Goal: Task Accomplishment & Management: Complete application form

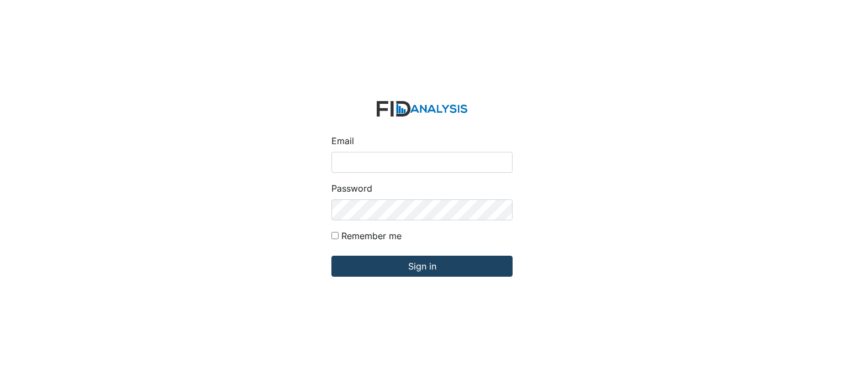
type input "[EMAIL_ADDRESS][DOMAIN_NAME]"
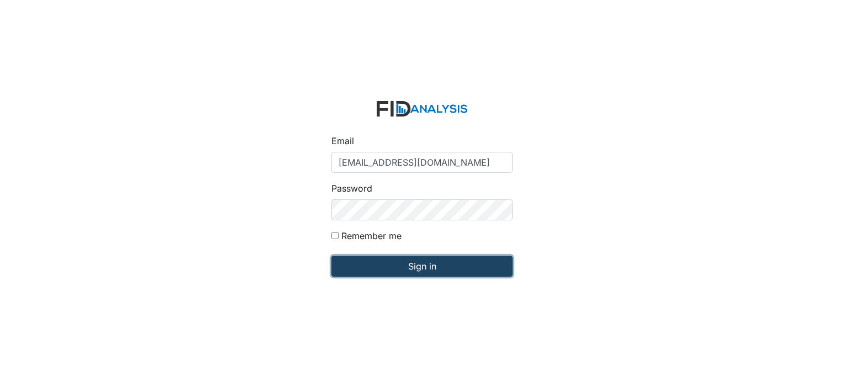
click at [387, 267] on input "Sign in" at bounding box center [421, 266] width 181 height 21
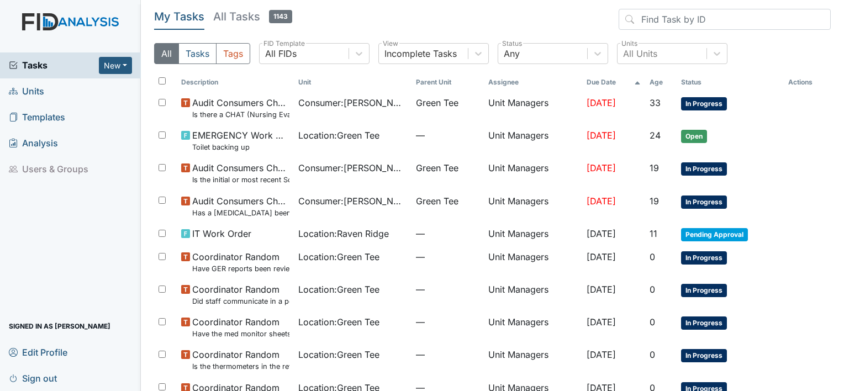
click at [27, 86] on span "Units" at bounding box center [26, 91] width 35 height 17
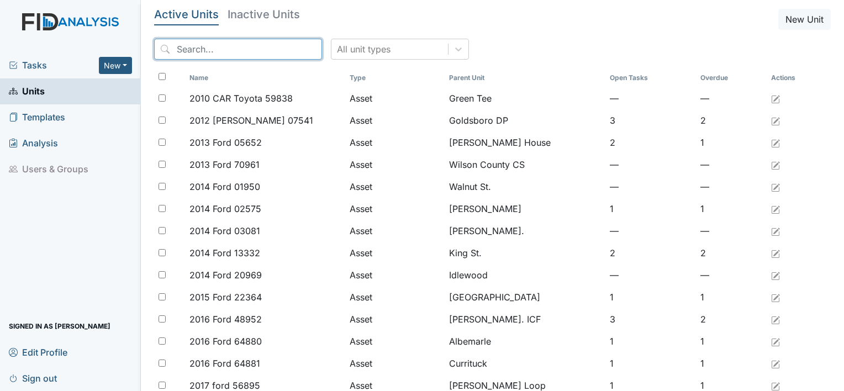
click at [209, 52] on input "search" at bounding box center [238, 49] width 168 height 21
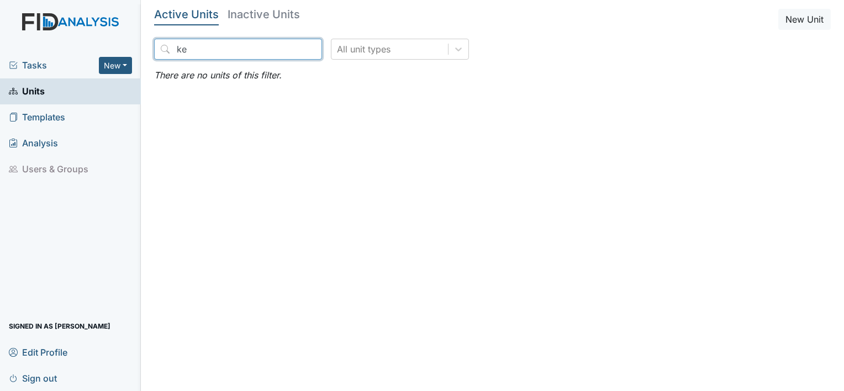
type input "k"
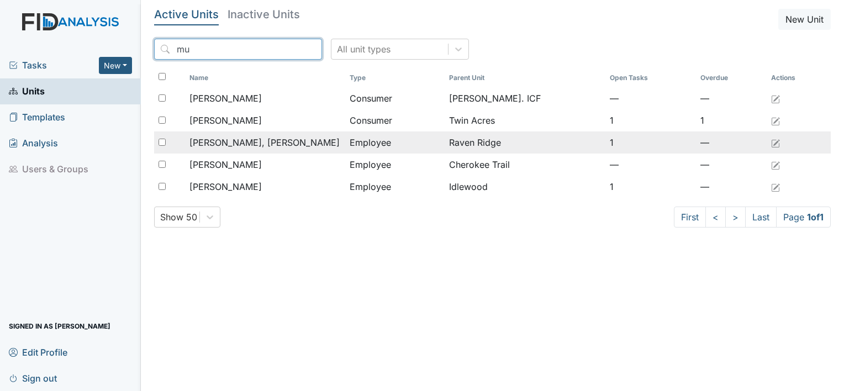
type input "mu"
click at [227, 142] on span "[PERSON_NAME], [PERSON_NAME]" at bounding box center [264, 142] width 150 height 13
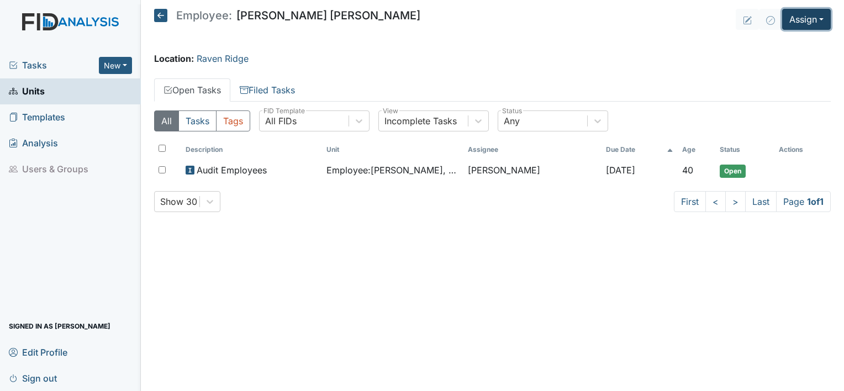
click at [819, 22] on button "Assign" at bounding box center [806, 19] width 49 height 21
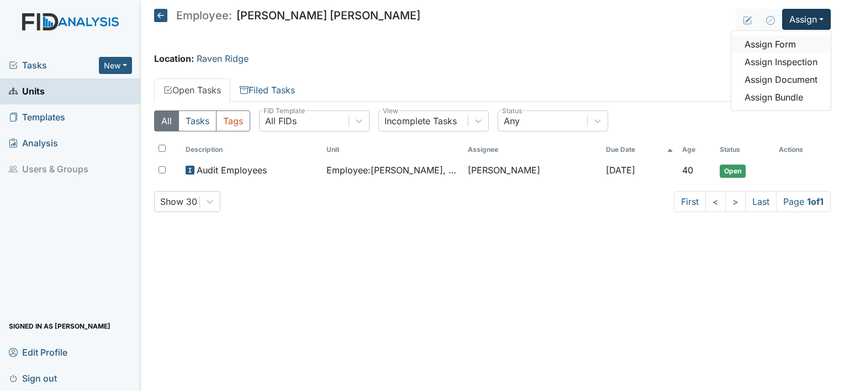
click at [788, 43] on link "Assign Form" at bounding box center [780, 44] width 99 height 18
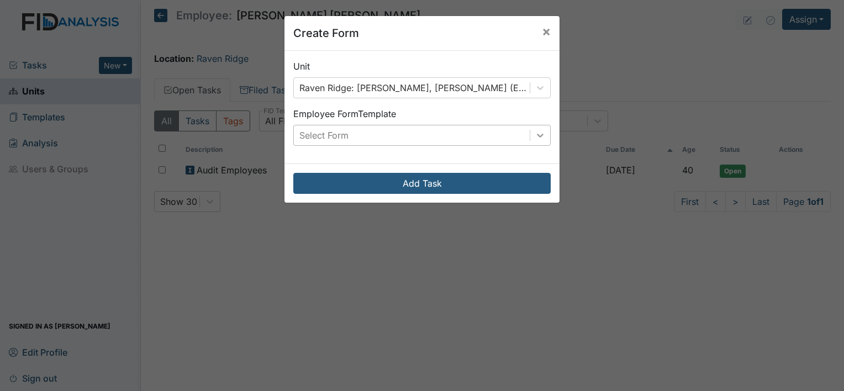
click at [537, 141] on div at bounding box center [540, 135] width 20 height 20
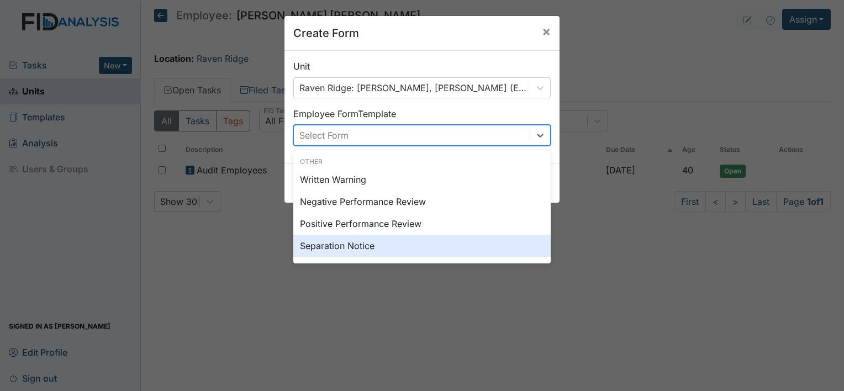
click at [374, 245] on div "Separation Notice" at bounding box center [421, 246] width 257 height 22
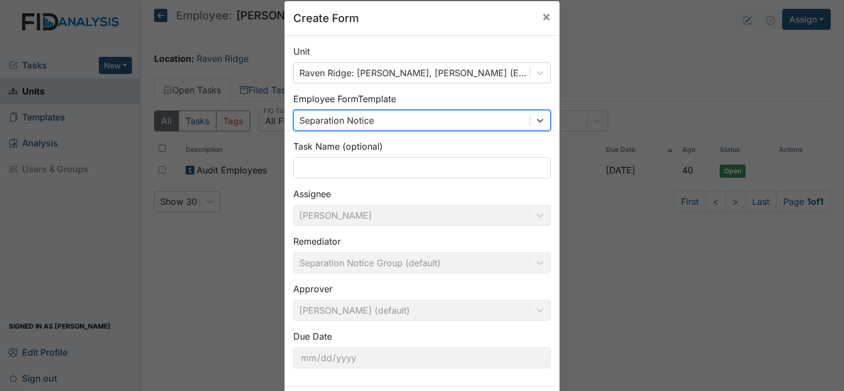
scroll to position [64, 0]
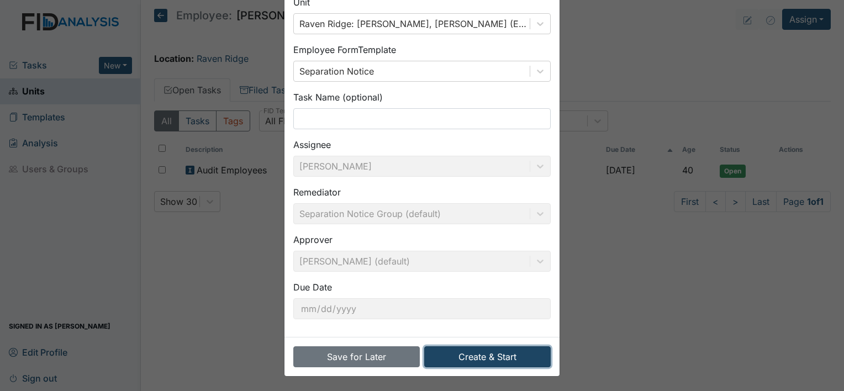
click at [498, 354] on button "Create & Start" at bounding box center [487, 356] width 126 height 21
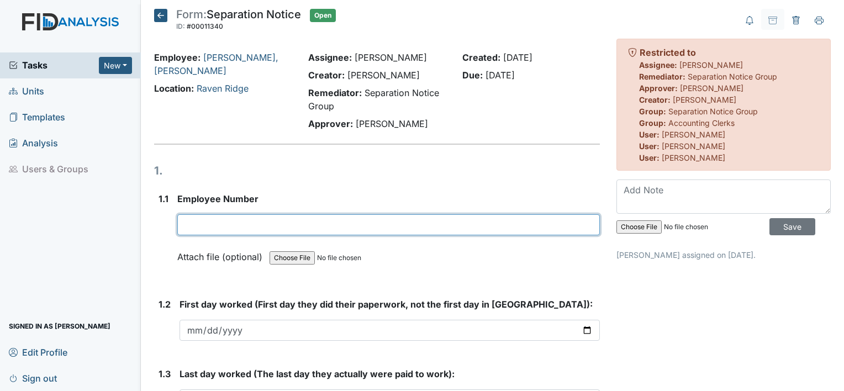
click at [223, 220] on input "text" at bounding box center [388, 224] width 422 height 21
type input "10248"
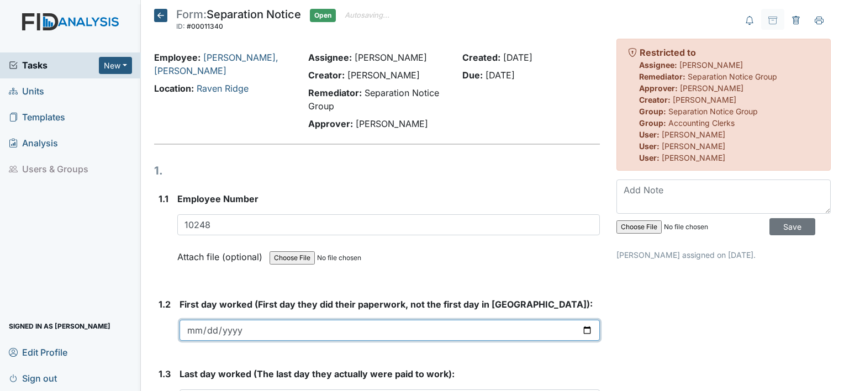
click at [203, 329] on input "date" at bounding box center [389, 330] width 420 height 21
type input "2025-06-05"
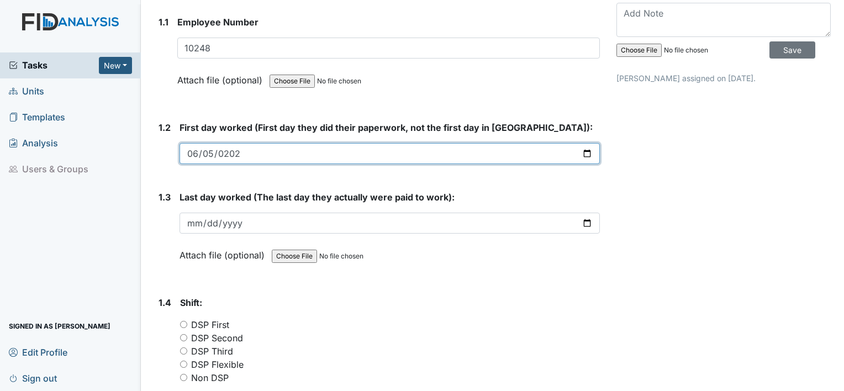
scroll to position [227, 0]
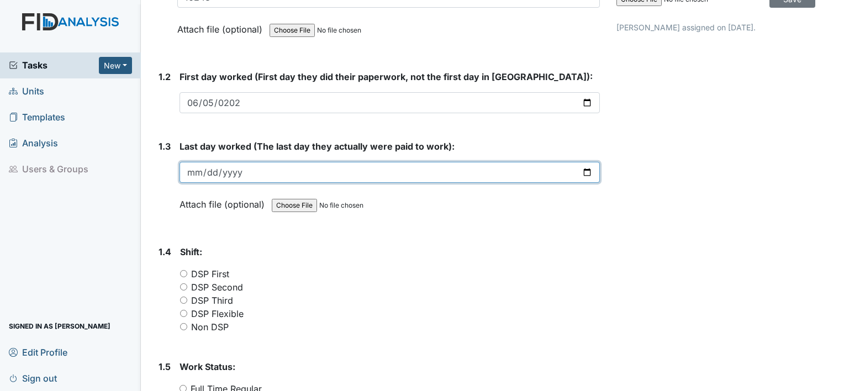
click at [197, 170] on input "date" at bounding box center [389, 172] width 420 height 21
type input "2025-08-24"
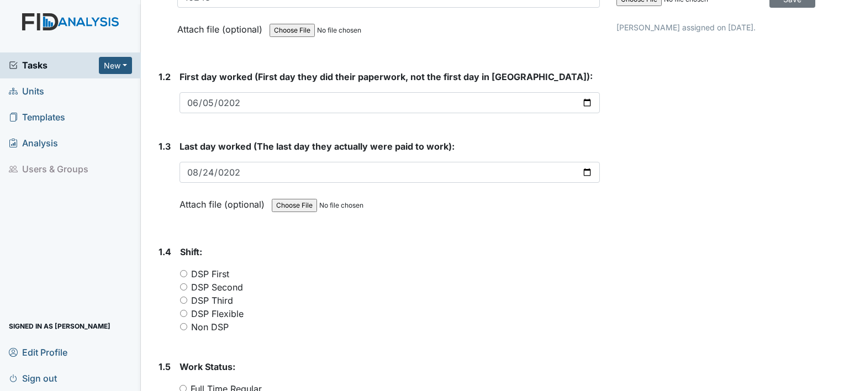
click at [182, 284] on input "DSP Second" at bounding box center [183, 286] width 7 height 7
radio input "true"
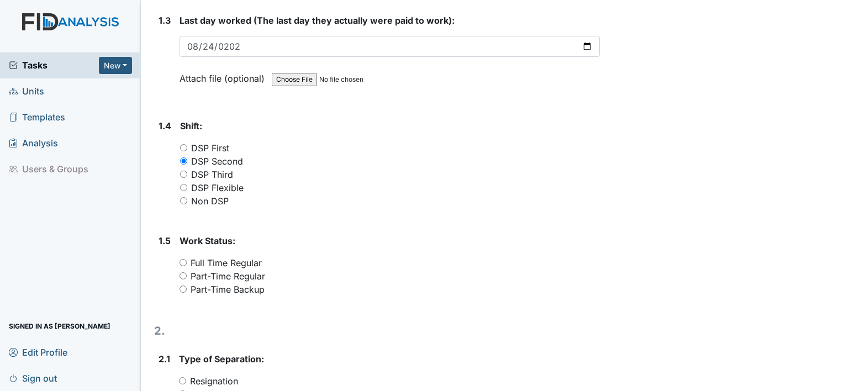
scroll to position [360, 0]
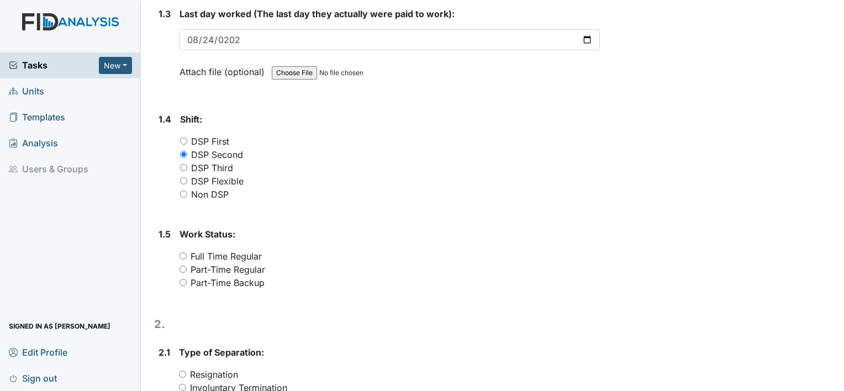
click at [182, 252] on input "Full Time Regular" at bounding box center [182, 255] width 7 height 7
radio input "true"
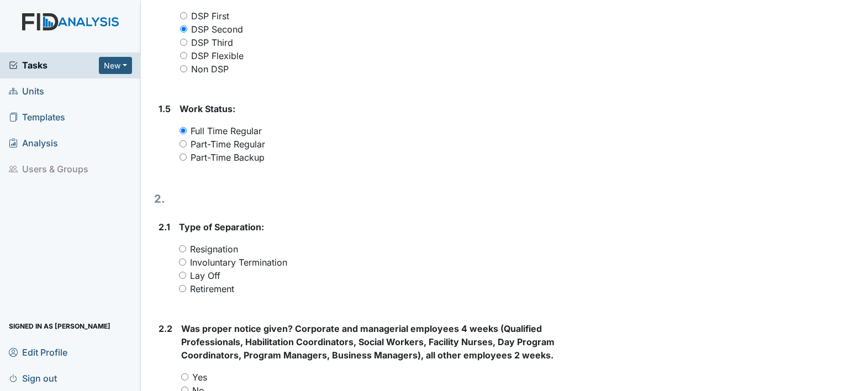
scroll to position [493, 0]
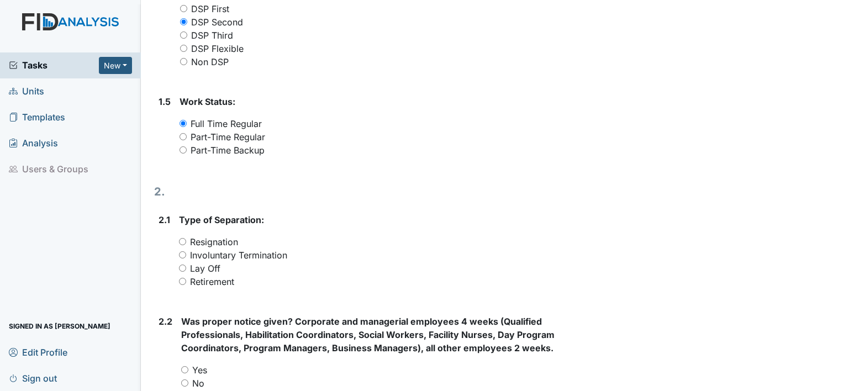
click at [126, 190] on div "Tasks New Form Inspection Document Bundle Units Templates Analysis Users & Grou…" at bounding box center [70, 221] width 141 height 338
click at [182, 239] on input "Resignation" at bounding box center [182, 241] width 7 height 7
radio input "true"
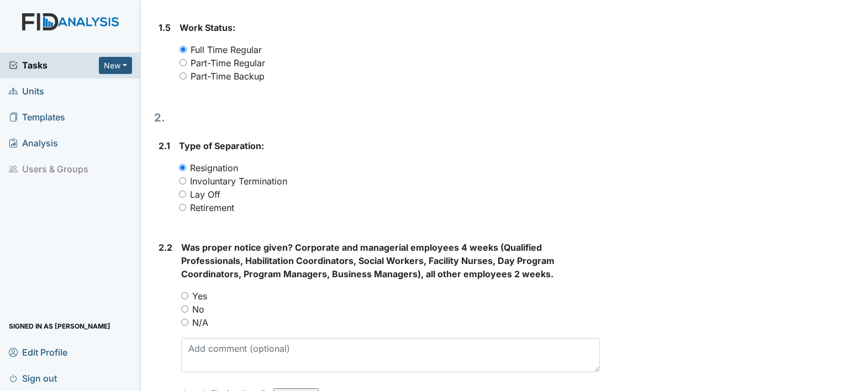
scroll to position [647, 0]
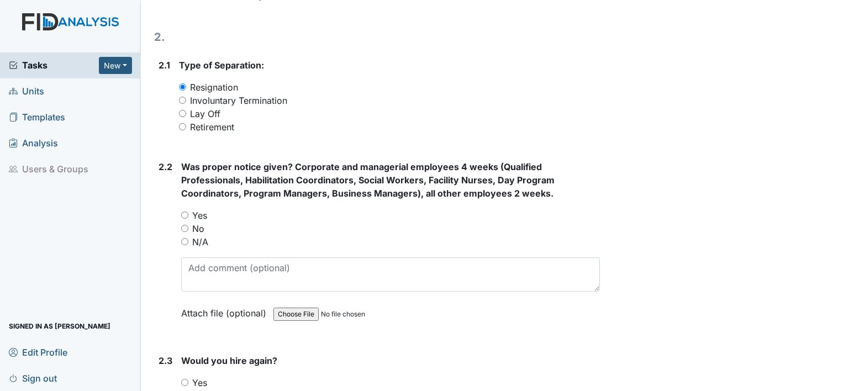
click at [183, 214] on input "Yes" at bounding box center [184, 214] width 7 height 7
radio input "true"
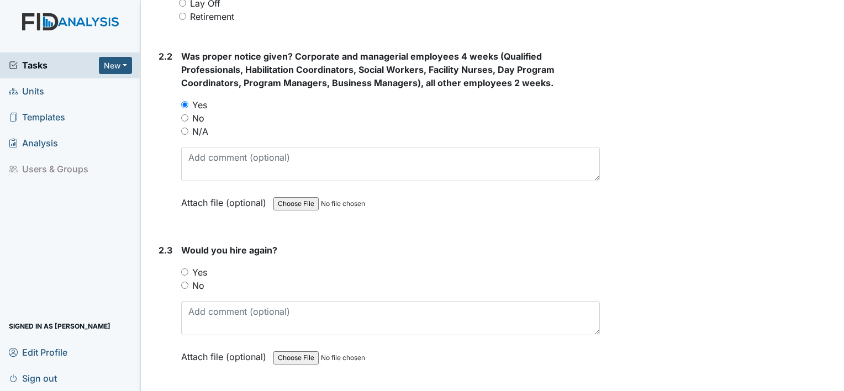
scroll to position [831, 0]
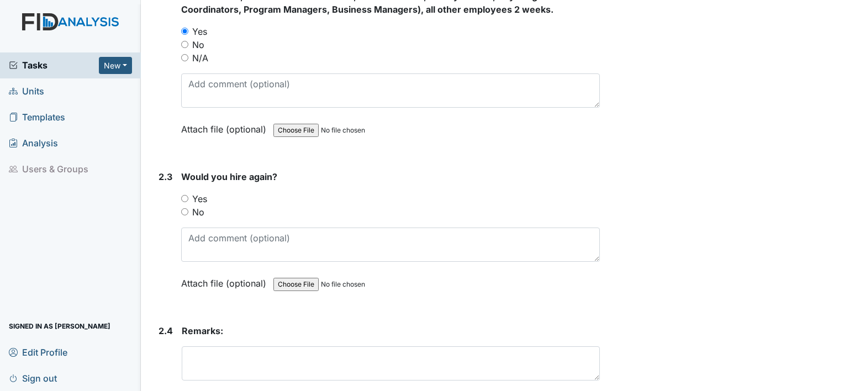
click at [184, 195] on input "Yes" at bounding box center [184, 198] width 7 height 7
radio input "true"
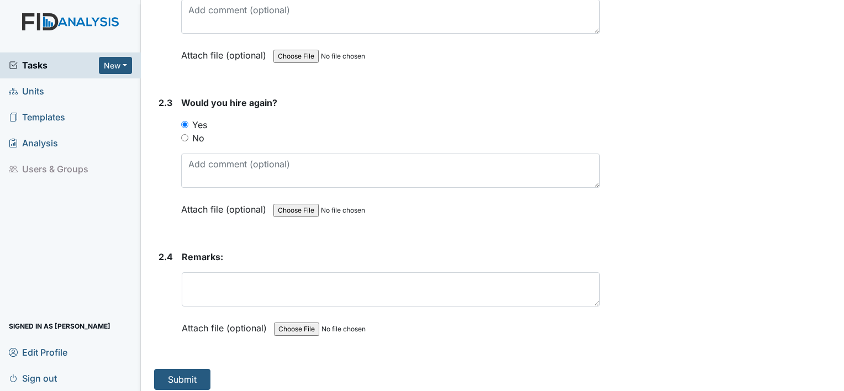
scroll to position [910, 0]
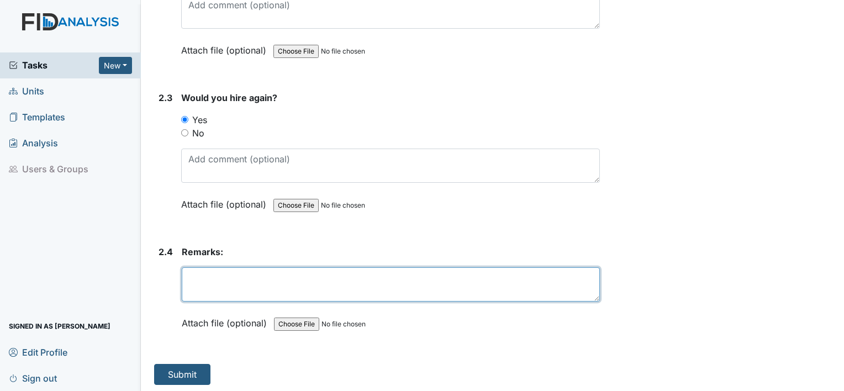
click at [231, 276] on textarea at bounding box center [391, 284] width 418 height 34
type textarea "2 weeks' notice was giving"
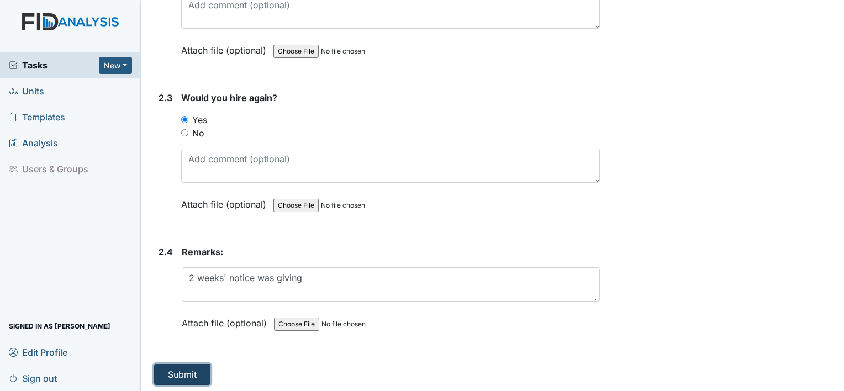
click at [195, 372] on button "Submit" at bounding box center [182, 374] width 56 height 21
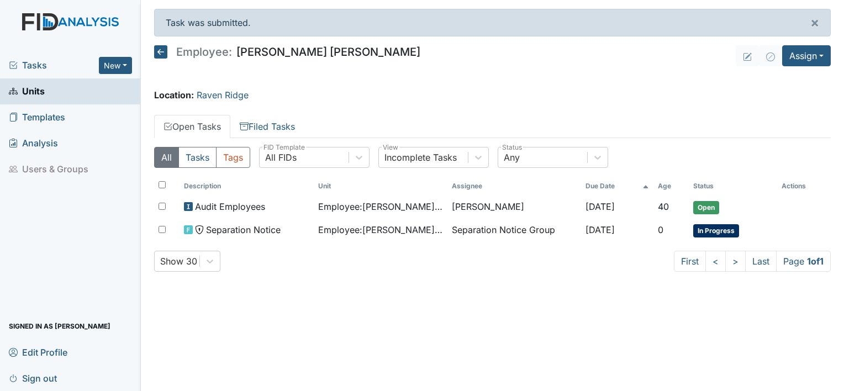
click at [42, 69] on span "Tasks" at bounding box center [54, 65] width 90 height 13
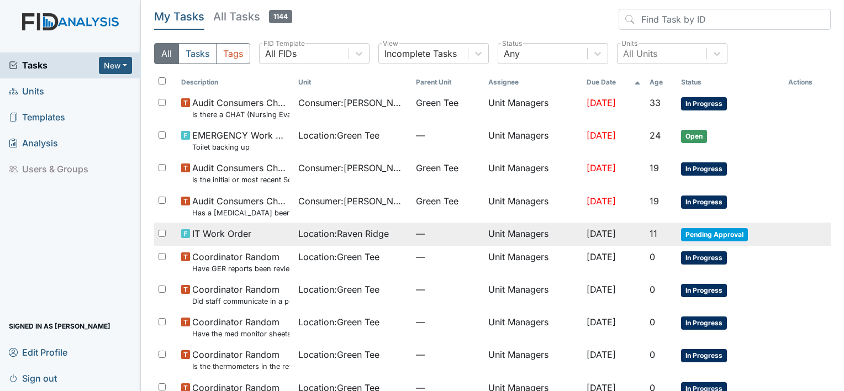
click at [700, 235] on span "Pending Approval" at bounding box center [714, 234] width 67 height 13
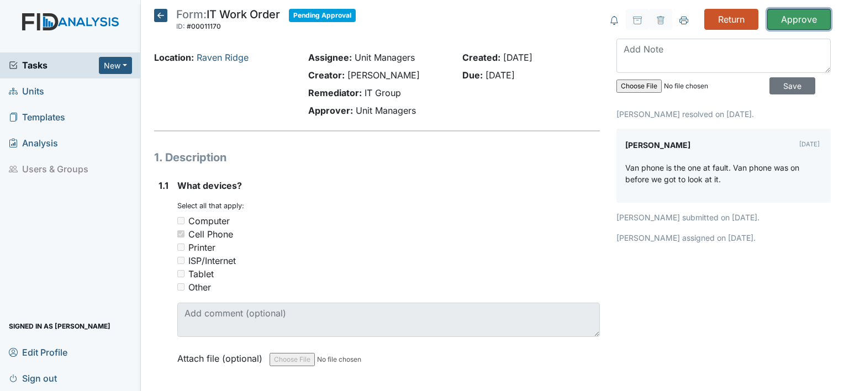
click at [783, 17] on input "Approve" at bounding box center [798, 19] width 63 height 21
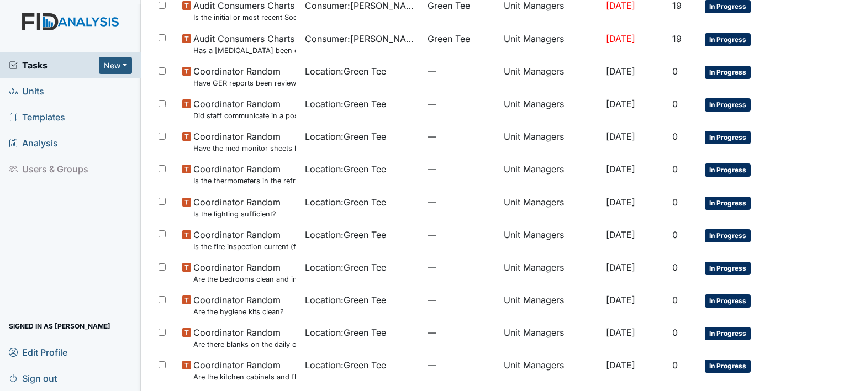
scroll to position [242, 0]
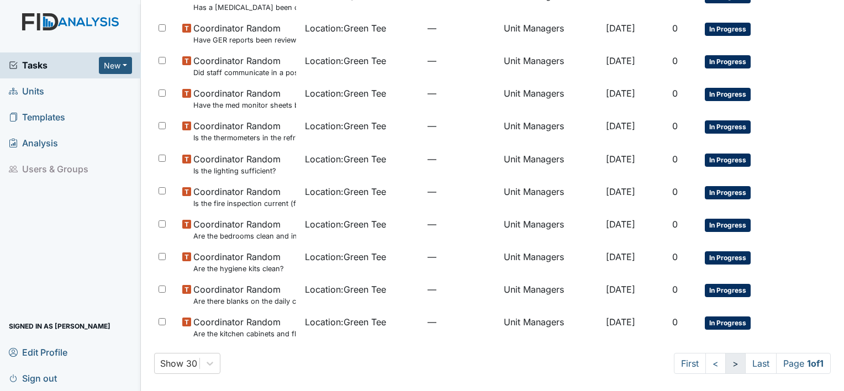
click at [725, 367] on link ">" at bounding box center [735, 363] width 20 height 21
click at [725, 364] on link ">" at bounding box center [735, 363] width 20 height 21
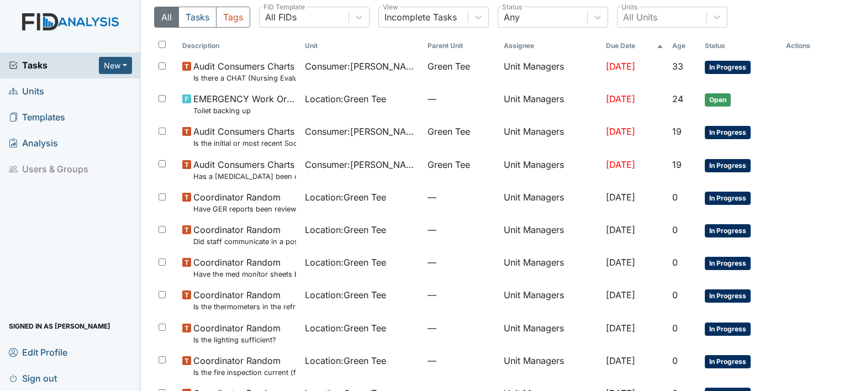
scroll to position [29, 0]
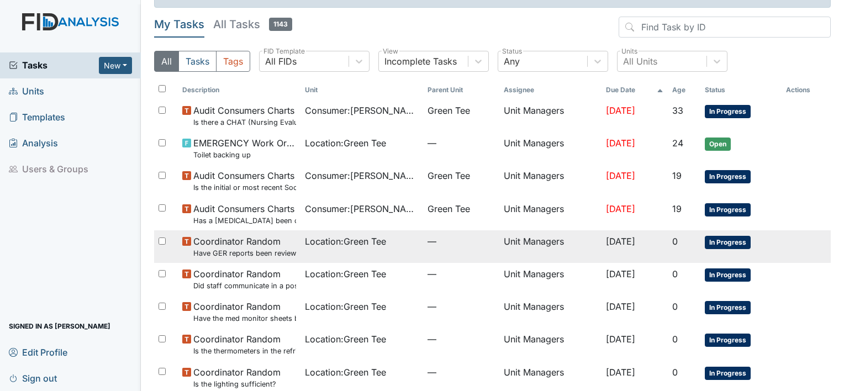
click at [711, 246] on span "In Progress" at bounding box center [728, 242] width 46 height 13
click at [266, 246] on span "Coordinator Random Have GER reports been reviewed by managers within 72 hours o…" at bounding box center [244, 247] width 103 height 24
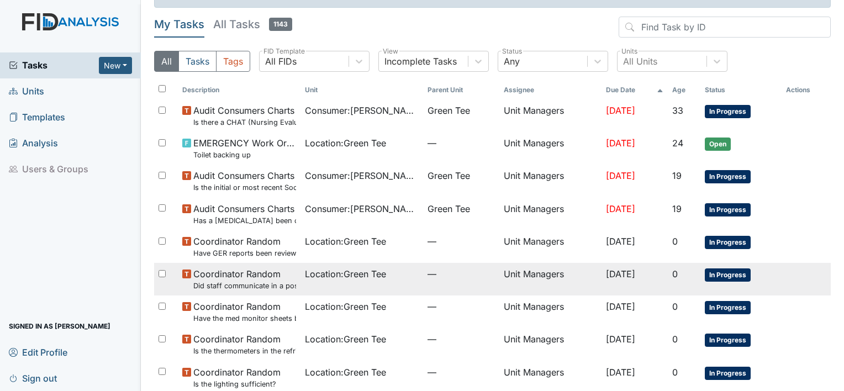
click at [263, 281] on small "Did staff communicate in a positive demeanor with consumers?" at bounding box center [244, 285] width 103 height 10
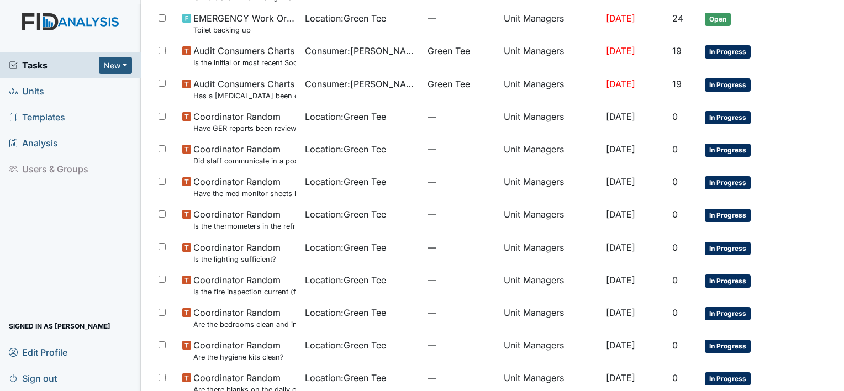
scroll to position [161, 0]
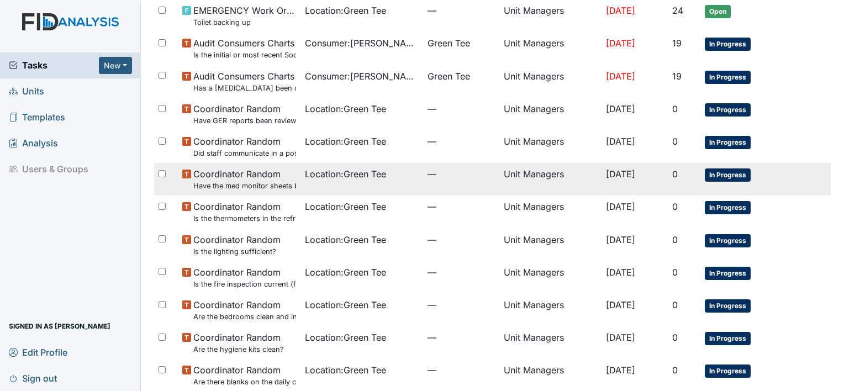
click at [245, 176] on span "Coordinator Random Have the med monitor sheets been filled out?" at bounding box center [244, 179] width 103 height 24
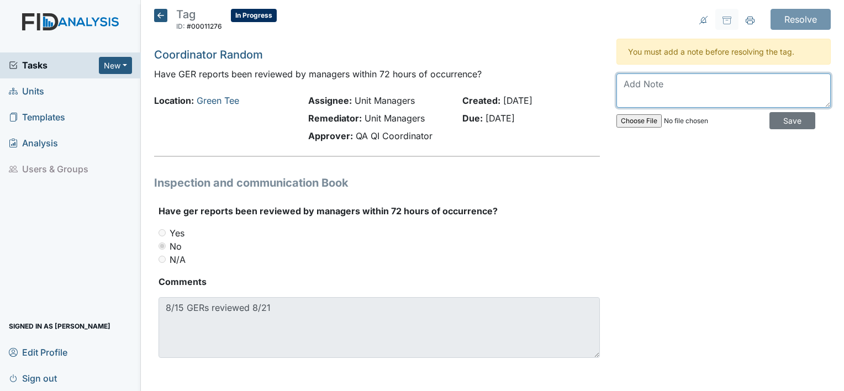
click at [656, 82] on textarea at bounding box center [723, 90] width 214 height 34
click at [728, 76] on textarea "Staff made a mistake" at bounding box center [723, 90] width 214 height 34
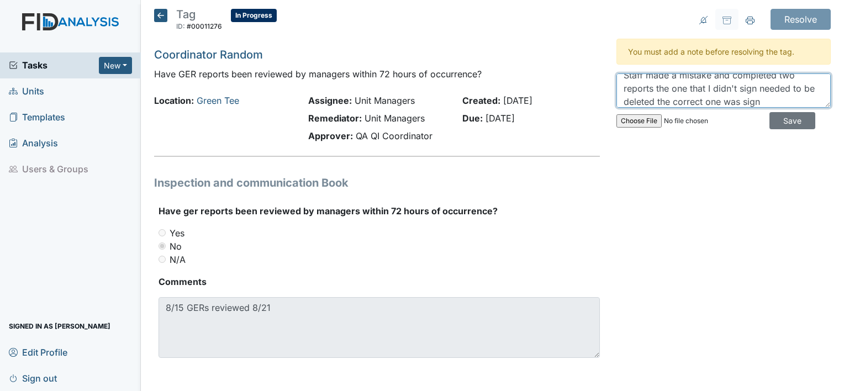
click at [646, 89] on textarea "Staff made a mistake and completed two reports the one that I didn't sign neede…" at bounding box center [723, 90] width 214 height 34
click at [682, 90] on textarea "Staff made a mistake and completed two reports. the one that I didn't sign need…" at bounding box center [723, 90] width 214 height 34
click at [669, 91] on textarea "Staff made a mistake and completed two reports. the sign that I didn't sign nee…" at bounding box center [723, 90] width 214 height 34
click at [711, 84] on textarea "Staff made a mistake and completed two reports. the report sign that I didn't s…" at bounding box center [723, 90] width 214 height 34
type textarea "Staff made a mistake and completed two reports. the report that I didn't sign n…"
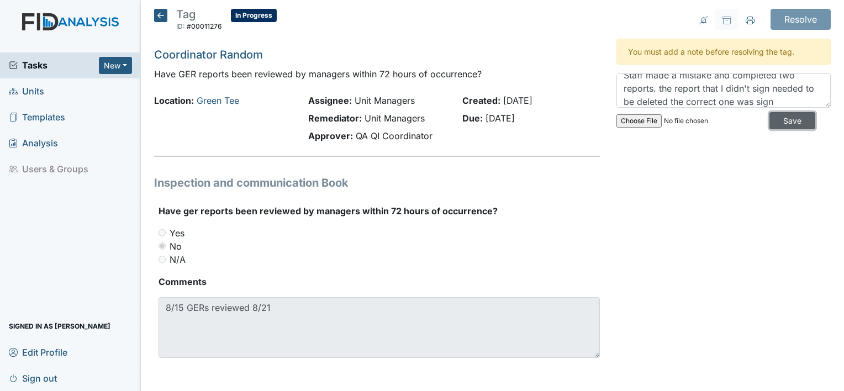
click at [776, 117] on input "Save" at bounding box center [792, 120] width 46 height 17
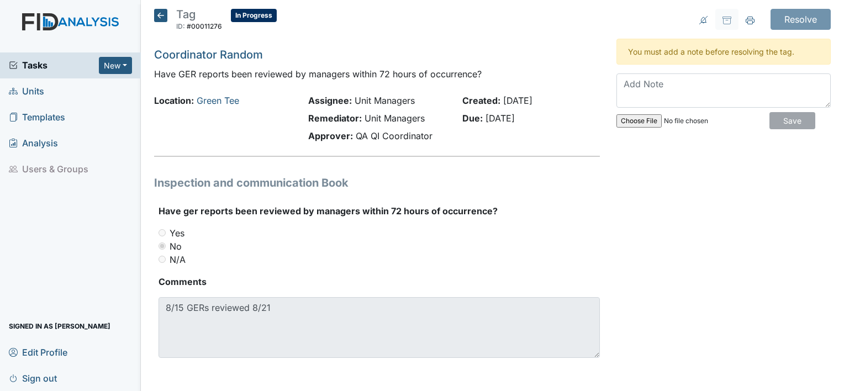
scroll to position [0, 0]
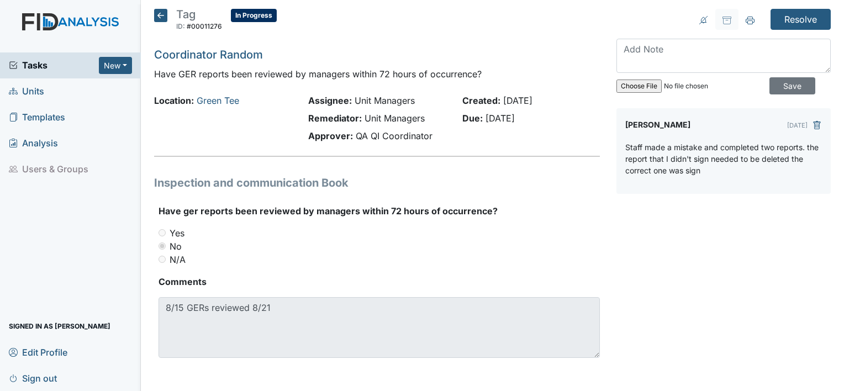
click at [266, 246] on div "No" at bounding box center [378, 246] width 441 height 13
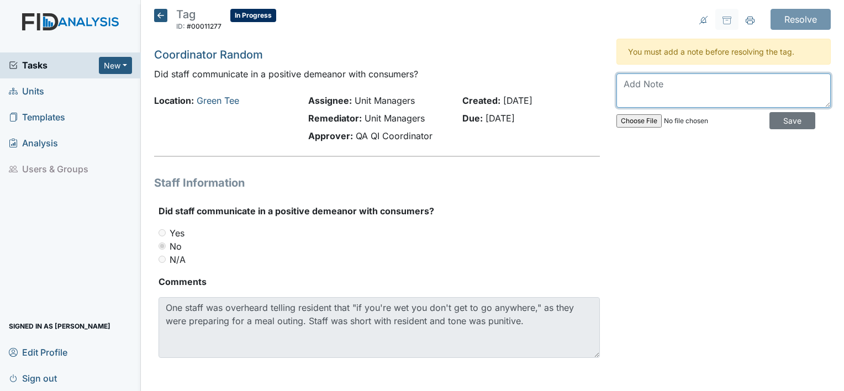
click at [641, 92] on textarea at bounding box center [723, 90] width 214 height 34
type textarea "Staff will be in-service on consumer rights"
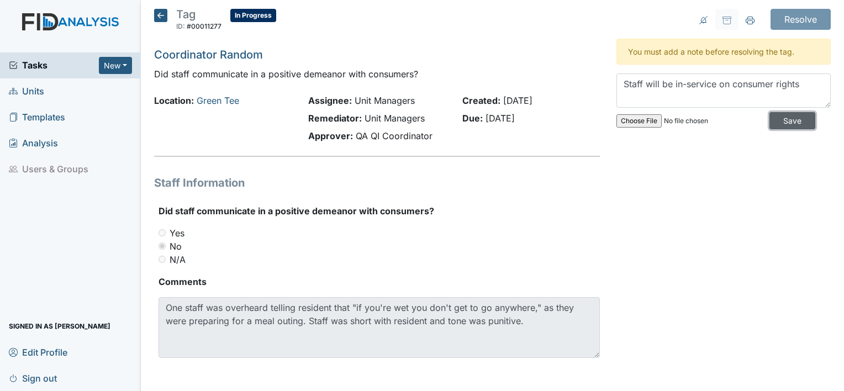
click at [780, 121] on input "Save" at bounding box center [792, 120] width 46 height 17
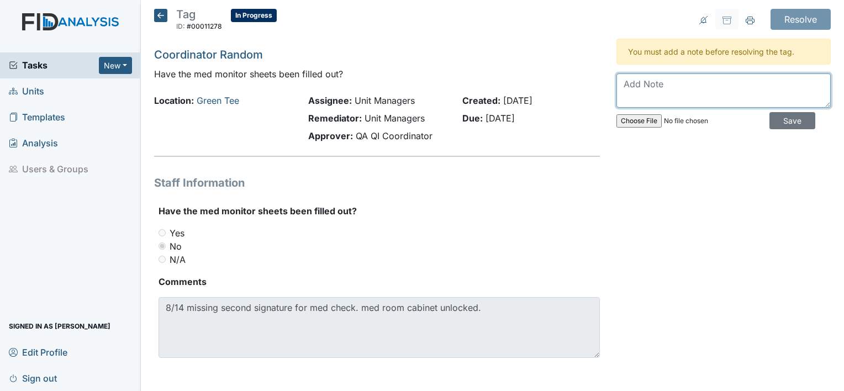
click at [643, 87] on textarea at bounding box center [723, 90] width 214 height 34
type textarea "Staff will be in-service"
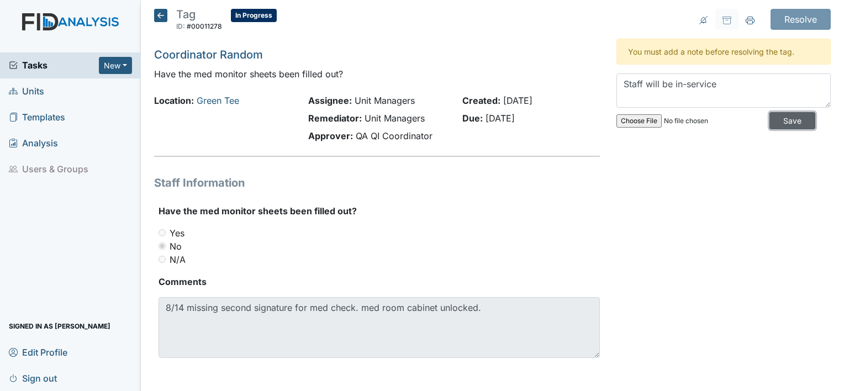
click at [784, 120] on input "Save" at bounding box center [792, 120] width 46 height 17
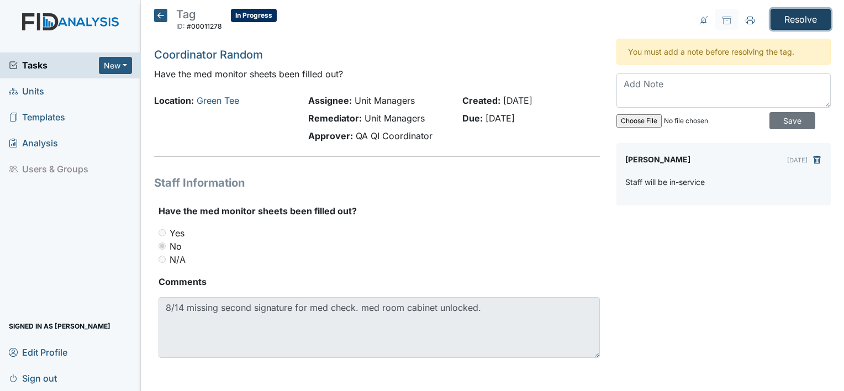
click at [785, 15] on input "Resolve" at bounding box center [800, 19] width 60 height 21
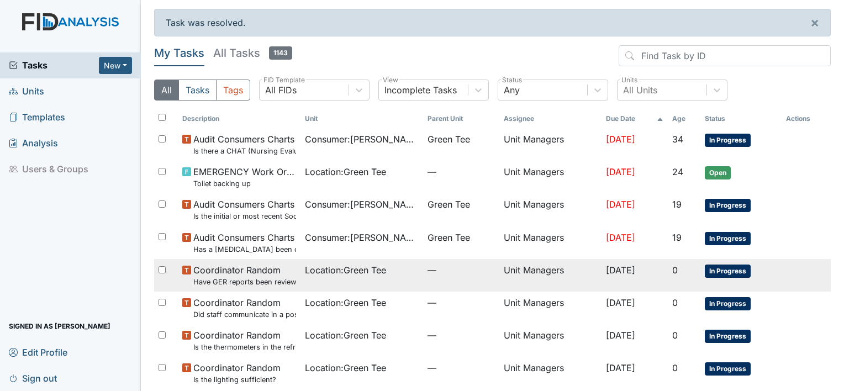
click at [245, 283] on small "Have GER reports been reviewed by managers within 72 hours of occurrence?" at bounding box center [244, 282] width 103 height 10
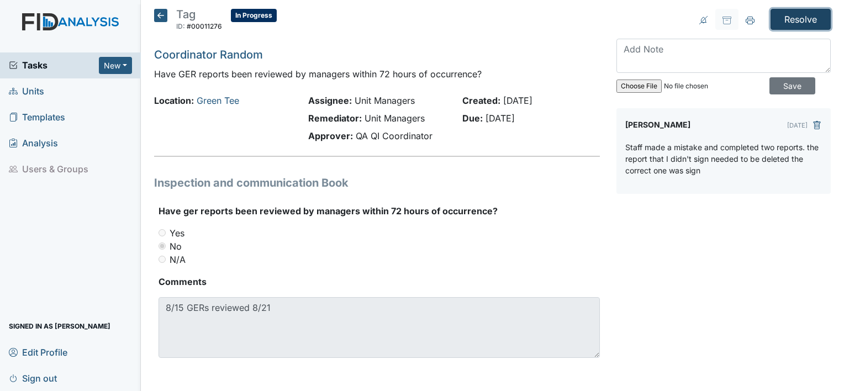
click at [794, 20] on input "Resolve" at bounding box center [800, 19] width 60 height 21
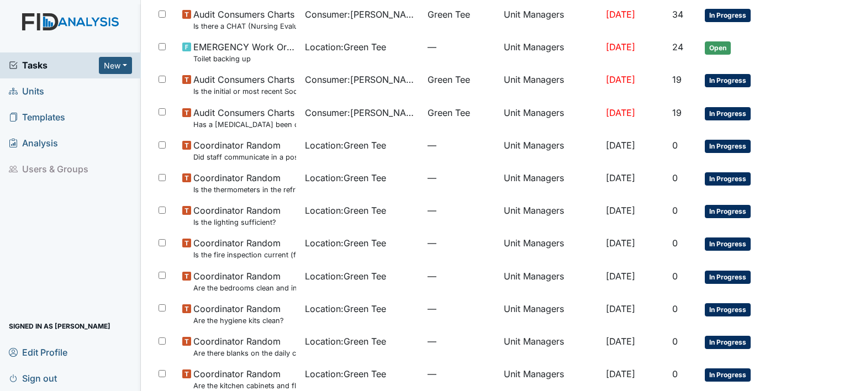
scroll to position [147, 0]
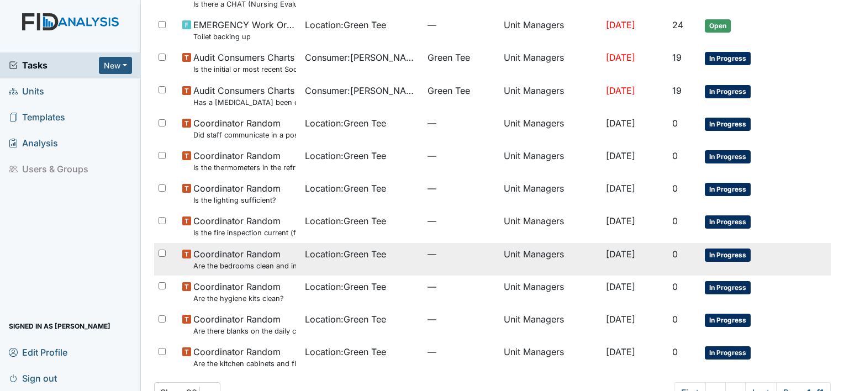
click at [272, 265] on small "Are the bedrooms clean and in good repair?" at bounding box center [244, 266] width 103 height 10
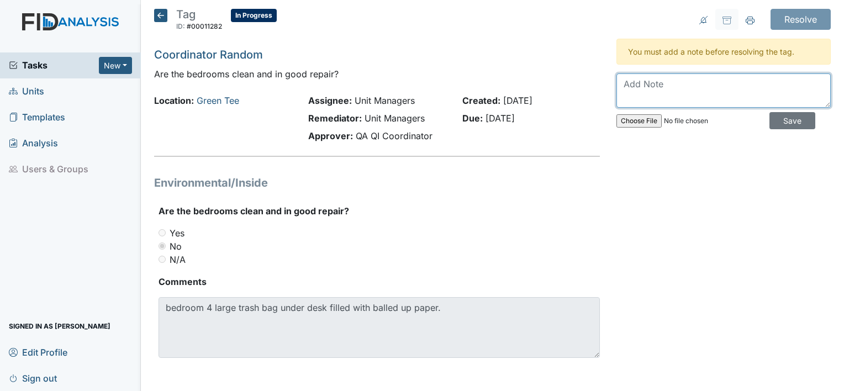
click at [689, 75] on textarea at bounding box center [723, 90] width 214 height 34
type textarea "C"
type textarea "Staff will assist consumer with dumping the bag when it full"
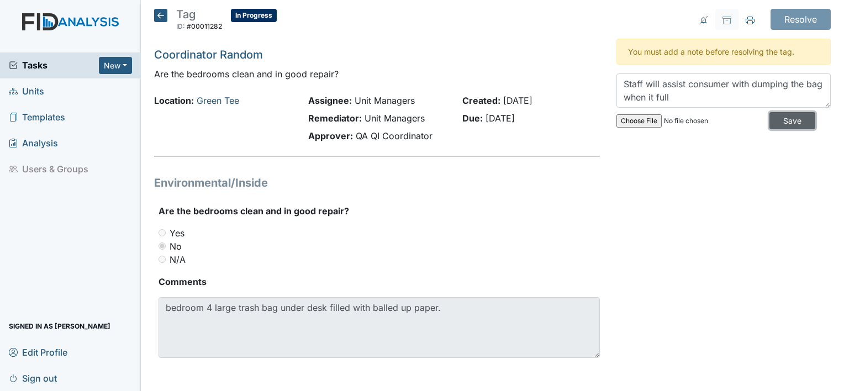
click at [778, 120] on input "Save" at bounding box center [792, 120] width 46 height 17
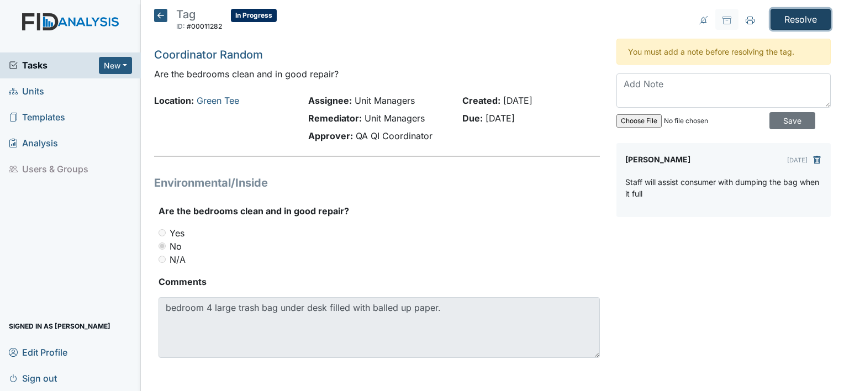
click at [798, 18] on input "Resolve" at bounding box center [800, 19] width 60 height 21
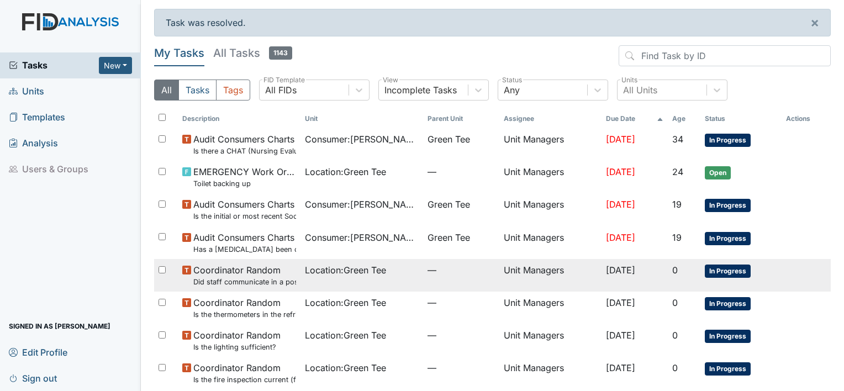
click at [252, 276] on span "Coordinator Random Did staff communicate in a positive demeanor with consumers?" at bounding box center [244, 275] width 103 height 24
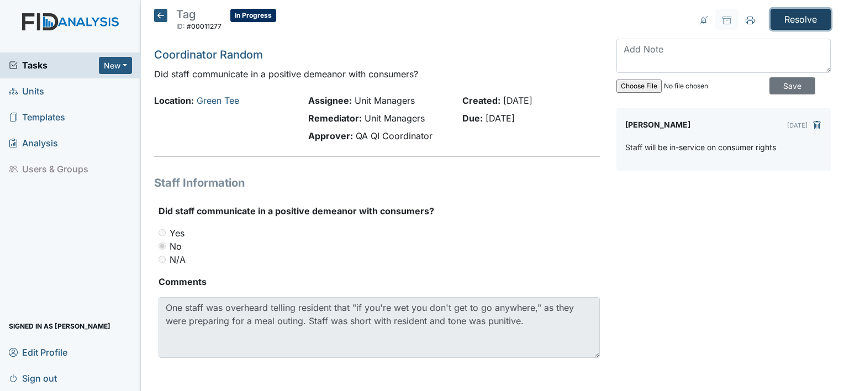
click at [795, 14] on input "Resolve" at bounding box center [800, 19] width 60 height 21
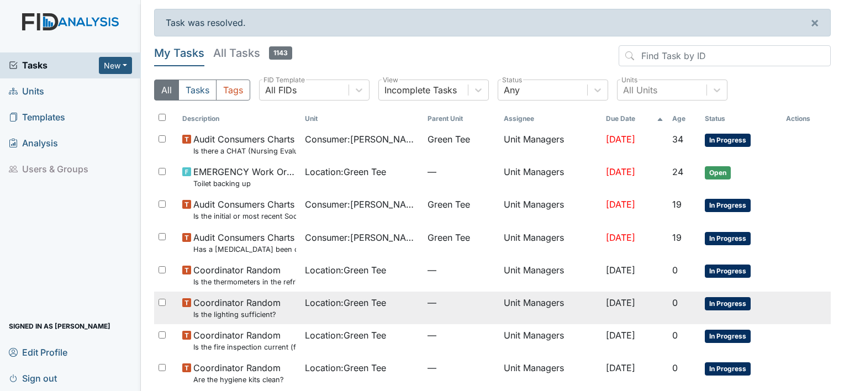
click at [256, 309] on small "Is the lighting sufficient?" at bounding box center [236, 314] width 87 height 10
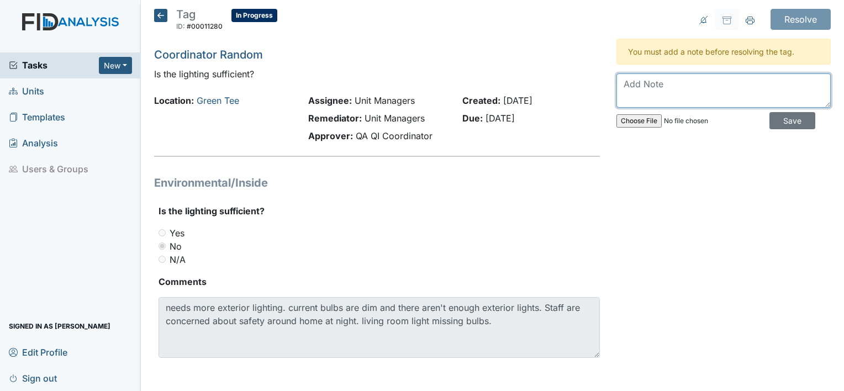
click at [665, 94] on textarea at bounding box center [723, 90] width 214 height 34
click at [638, 84] on textarea "work was put in a work" at bounding box center [723, 90] width 214 height 34
click at [712, 83] on textarea "workorder was put in a work" at bounding box center [723, 90] width 214 height 34
click at [740, 80] on textarea "workorder was put in a work" at bounding box center [723, 90] width 214 height 34
type textarea "workorder was put in a week ago"
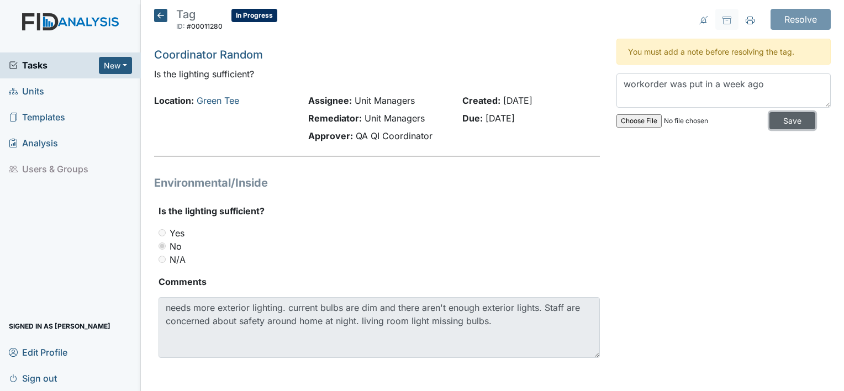
click at [776, 118] on input "Save" at bounding box center [792, 120] width 46 height 17
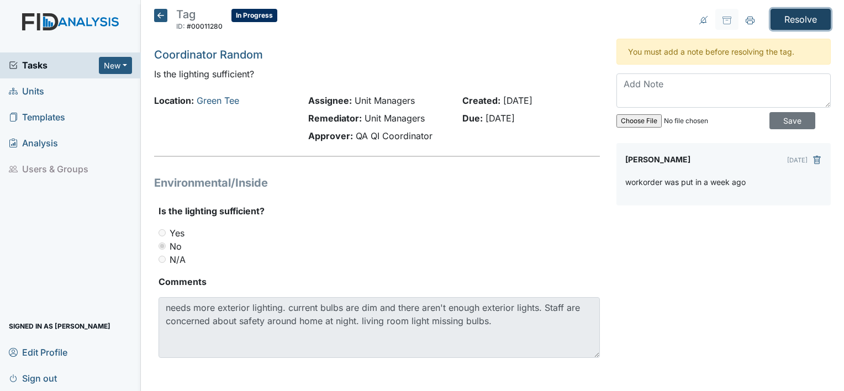
click at [787, 20] on input "Resolve" at bounding box center [800, 19] width 60 height 21
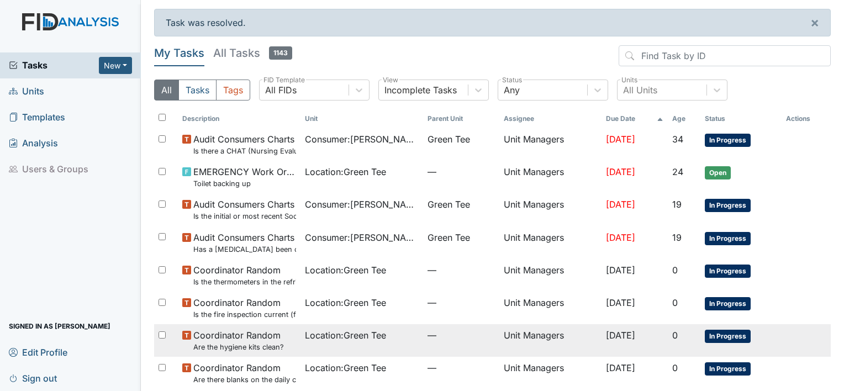
click at [734, 333] on span "In Progress" at bounding box center [728, 336] width 46 height 13
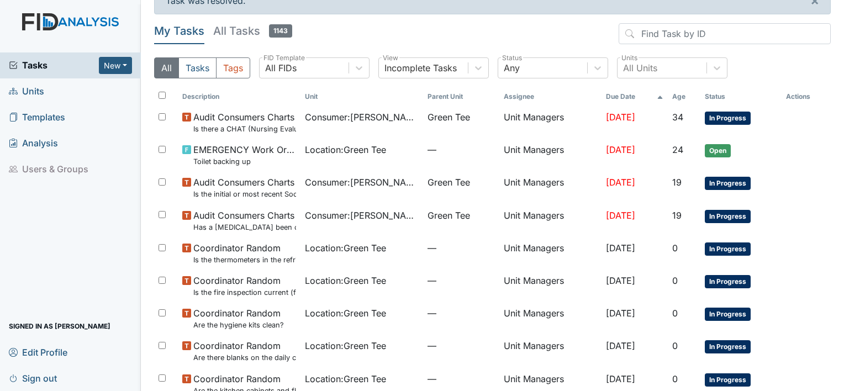
scroll to position [78, 0]
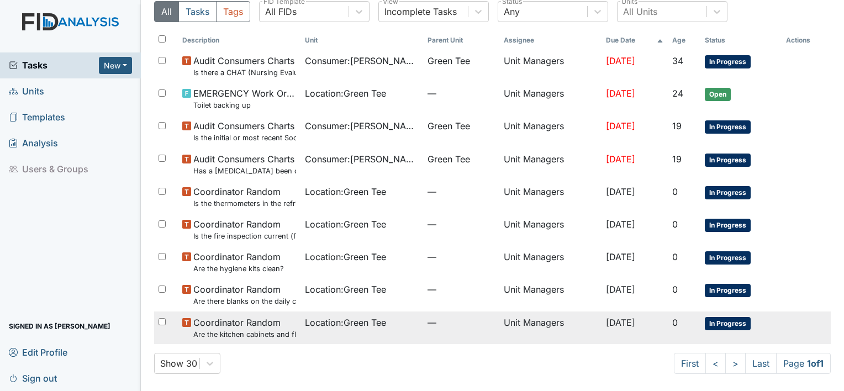
click at [250, 325] on span "Coordinator Random Are the kitchen cabinets and floors clean?" at bounding box center [244, 328] width 103 height 24
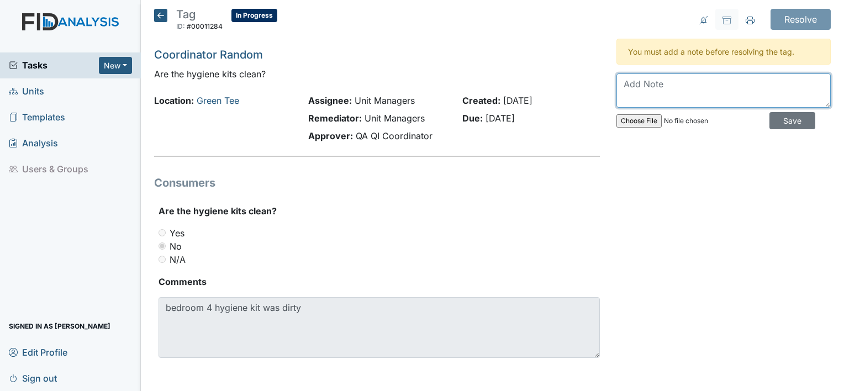
click at [626, 84] on textarea at bounding box center [723, 90] width 214 height 34
click at [678, 88] on textarea at bounding box center [723, 90] width 214 height 34
type textarea "Fly"
